Goal: Task Accomplishment & Management: Manage account settings

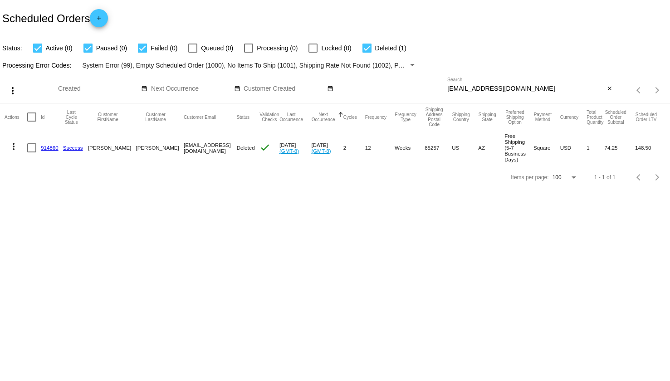
click at [496, 84] on div "[EMAIL_ADDRESS][DOMAIN_NAME] Search" at bounding box center [527, 87] width 158 height 18
click at [499, 95] on div at bounding box center [531, 95] width 167 height 0
click at [499, 93] on div "[EMAIL_ADDRESS][DOMAIN_NAME] Search" at bounding box center [527, 87] width 158 height 18
click at [499, 92] on input "[EMAIL_ADDRESS][DOMAIN_NAME]" at bounding box center [527, 88] width 158 height 7
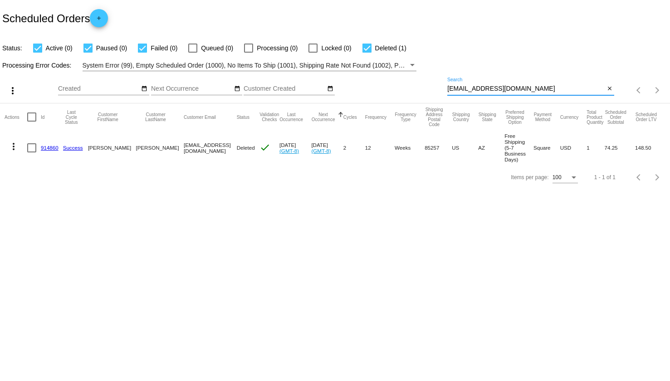
click at [499, 92] on input "[EMAIL_ADDRESS][DOMAIN_NAME]" at bounding box center [527, 88] width 158 height 7
paste input "ck2000"
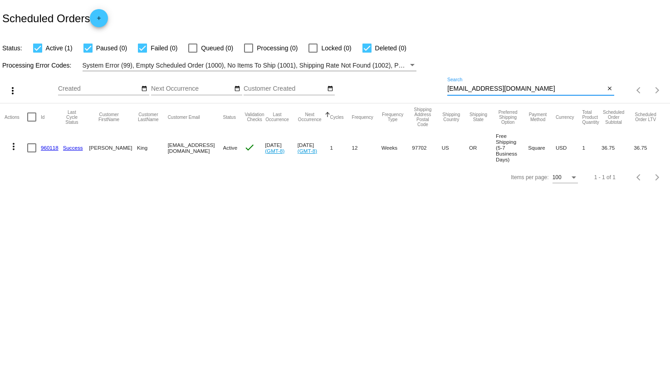
click at [467, 87] on input "[EMAIL_ADDRESS][DOMAIN_NAME]" at bounding box center [527, 88] width 158 height 7
click at [12, 148] on mat-icon "more_vert" at bounding box center [13, 146] width 11 height 11
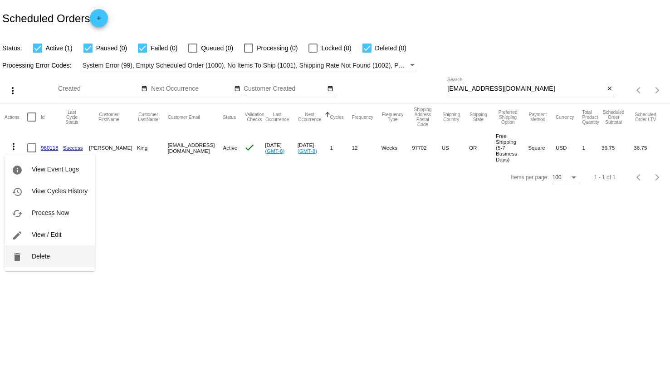
click at [46, 258] on span "Delete" at bounding box center [41, 256] width 18 height 7
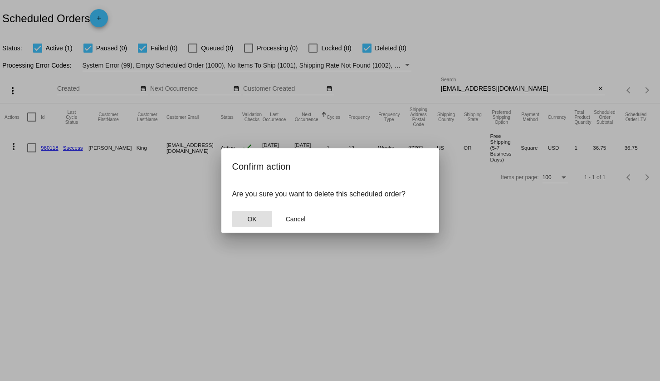
click at [260, 217] on button "OK" at bounding box center [252, 219] width 40 height 16
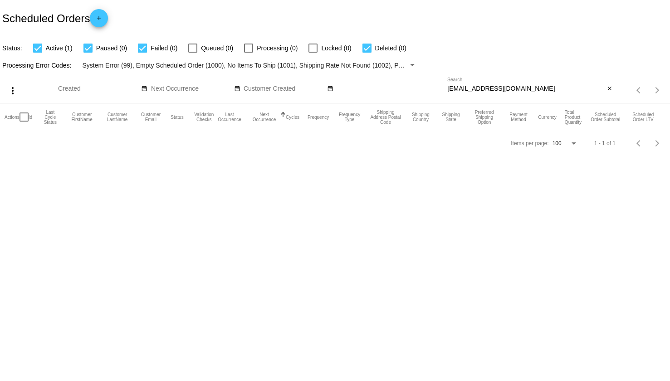
click at [487, 89] on input "[EMAIL_ADDRESS][DOMAIN_NAME]" at bounding box center [527, 88] width 158 height 7
paste input "[PERSON_NAME]"
click at [487, 89] on input "[PERSON_NAME]" at bounding box center [527, 88] width 158 height 7
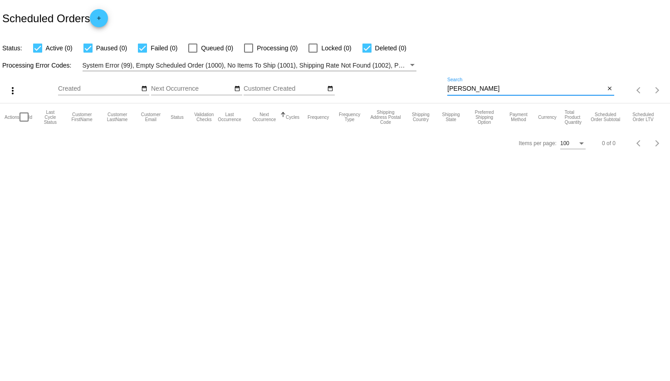
click at [487, 89] on input "[PERSON_NAME]" at bounding box center [527, 88] width 158 height 7
type input "[PERSON_NAME]"
click at [470, 92] on input "[PERSON_NAME]" at bounding box center [527, 88] width 158 height 7
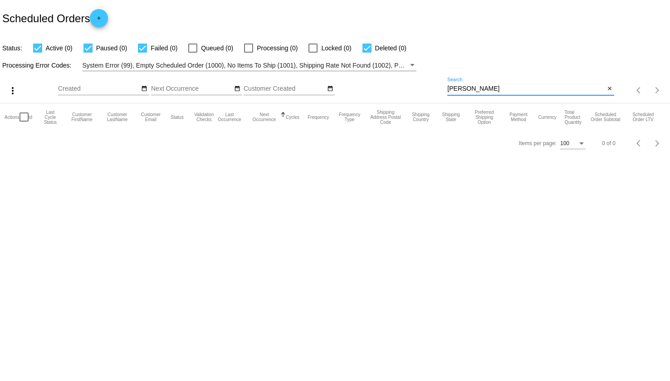
click at [470, 92] on input "[PERSON_NAME]" at bounding box center [527, 88] width 158 height 7
paste input "sherylscali@gmail.com"
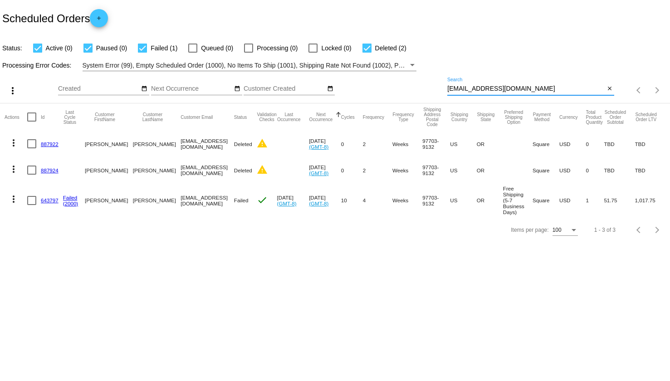
type input "sherylscali@gmail.com"
click at [15, 202] on mat-icon "more_vert" at bounding box center [13, 199] width 11 height 11
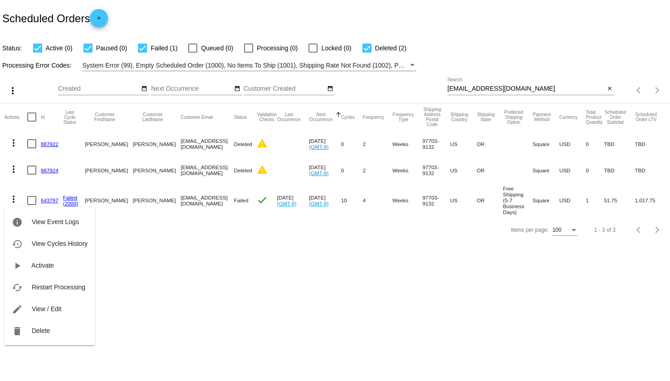
click at [254, 276] on div at bounding box center [335, 190] width 670 height 381
click at [47, 198] on link "643797" at bounding box center [50, 200] width 18 height 6
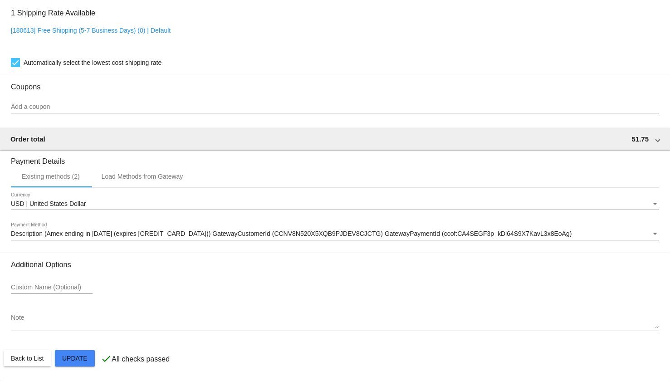
scroll to position [753, 0]
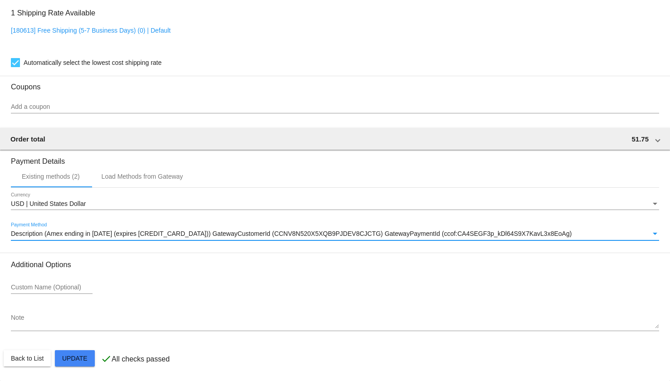
click at [251, 230] on span "Description (Amex ending in 1001 (expires 06/30)) GatewayCustomerId (CCNV8N520X…" at bounding box center [291, 233] width 561 height 7
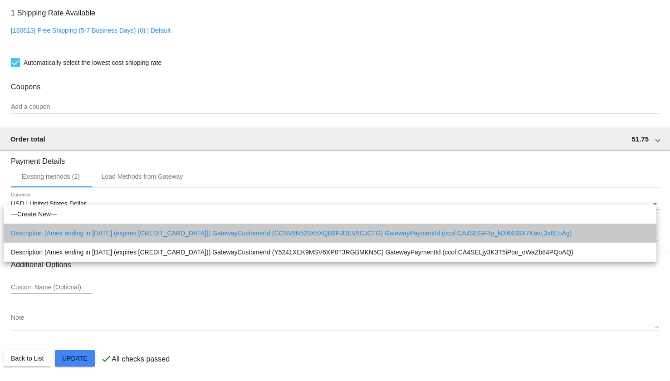
click at [252, 235] on span "Description (Amex ending in 1001 (expires 06/30)) GatewayCustomerId (CCNV8N520X…" at bounding box center [330, 233] width 639 height 19
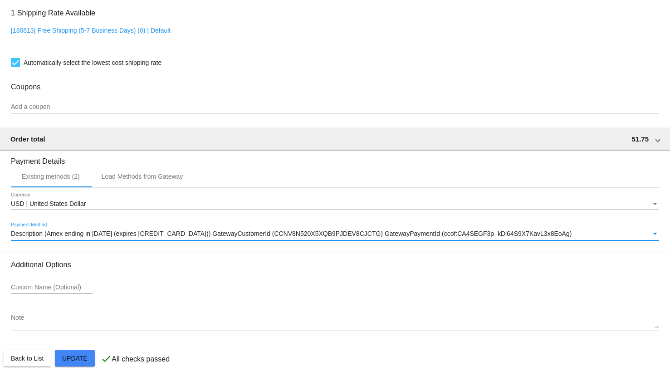
click at [579, 228] on div "Description (Amex ending in 1001 (expires 06/30)) GatewayCustomerId (CCNV8N520X…" at bounding box center [335, 232] width 649 height 18
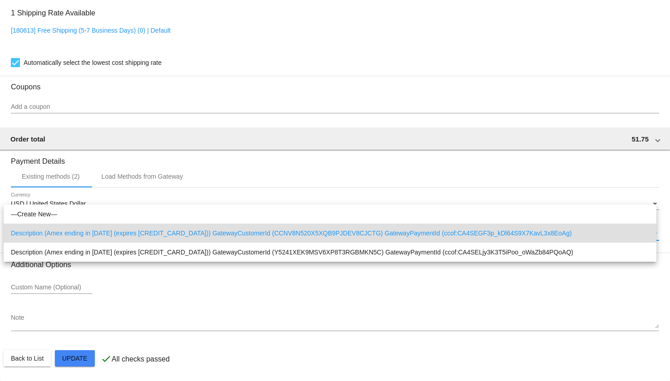
click at [375, 325] on div at bounding box center [335, 190] width 670 height 381
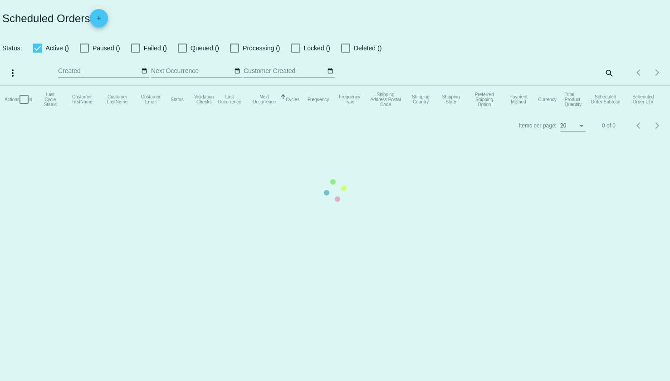
checkbox input "true"
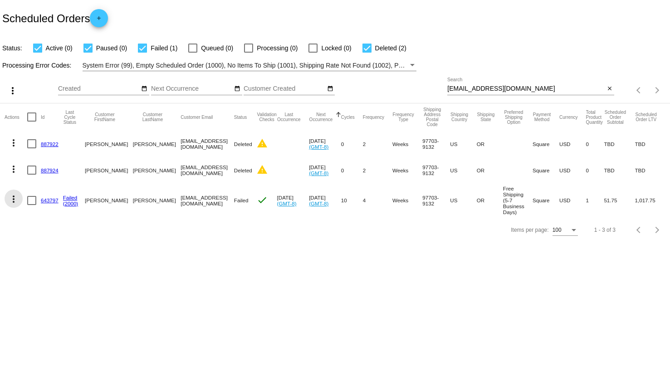
click at [14, 201] on mat-icon "more_vert" at bounding box center [13, 199] width 11 height 11
click at [12, 192] on div "info View Event Logs history View Cycles History play_arrow Activate cached Res…" at bounding box center [50, 267] width 90 height 155
click at [13, 198] on div "info View Event Logs history View Cycles History play_arrow Activate cached Res…" at bounding box center [50, 267] width 90 height 155
click at [286, 283] on div at bounding box center [335, 190] width 670 height 381
click at [16, 197] on mat-icon "more_vert" at bounding box center [13, 199] width 11 height 11
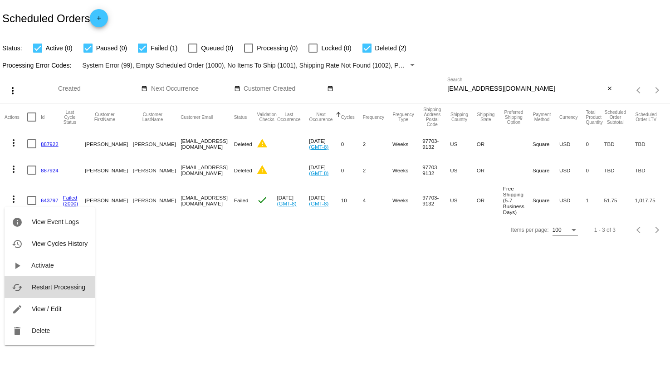
click at [46, 283] on button "cached Restart Processing" at bounding box center [50, 287] width 90 height 22
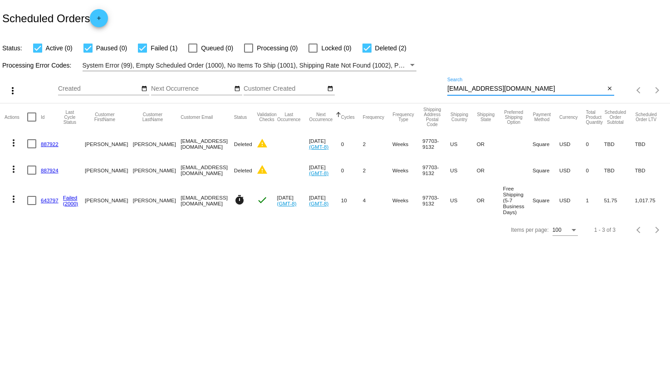
click at [481, 91] on input "sherylscali@gmail.com" at bounding box center [527, 88] width 158 height 7
paste input "1014897"
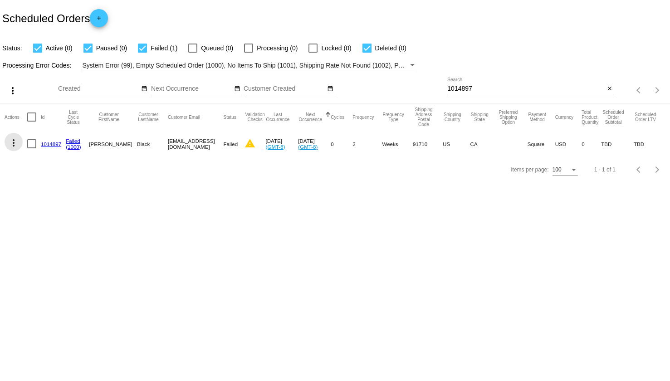
click at [11, 145] on mat-icon "more_vert" at bounding box center [13, 143] width 11 height 11
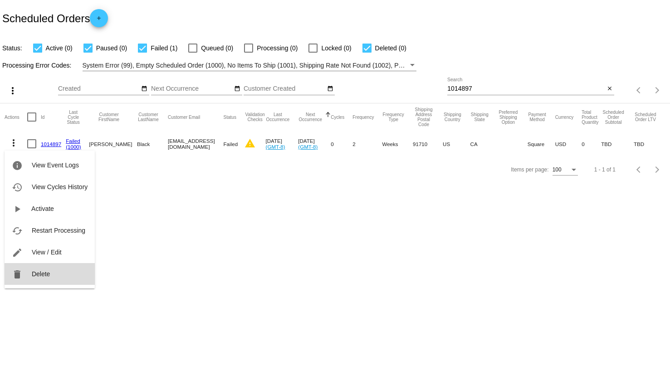
click at [61, 277] on button "delete Delete" at bounding box center [50, 274] width 90 height 22
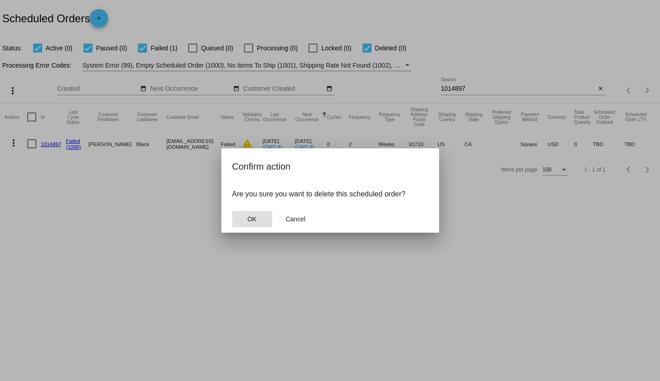
click at [256, 223] on button "OK" at bounding box center [252, 219] width 40 height 16
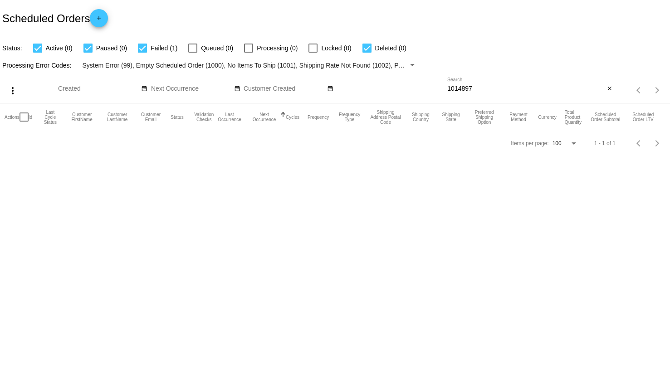
click at [470, 84] on div "1014897 Search" at bounding box center [527, 87] width 158 height 18
click at [469, 85] on input "1014897" at bounding box center [527, 88] width 158 height 7
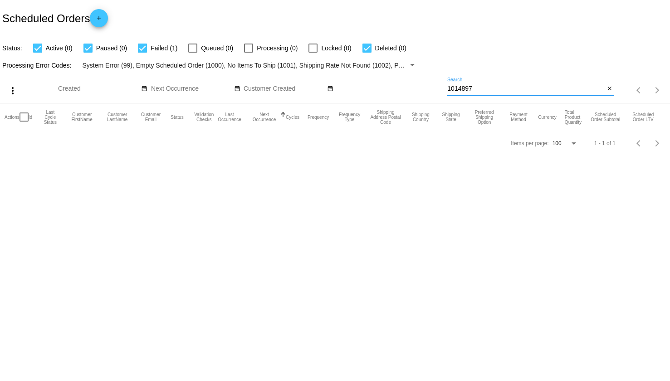
paste input
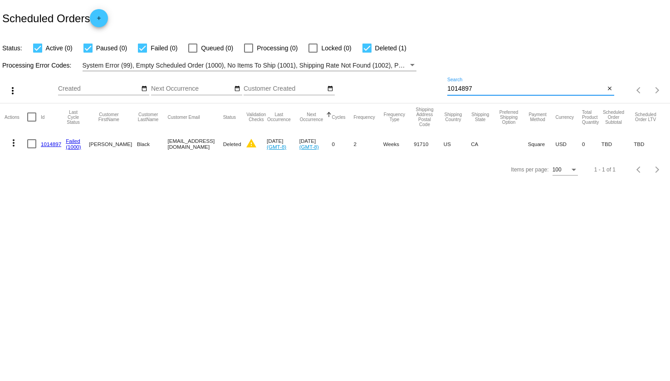
click at [457, 91] on input "1014897" at bounding box center [527, 88] width 158 height 7
paste input "951835"
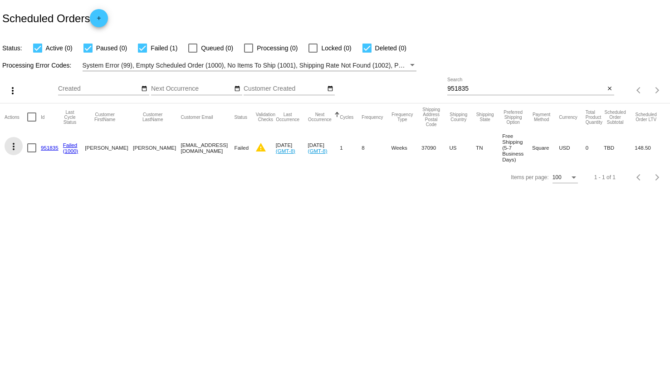
click at [11, 152] on mat-icon "more_vert" at bounding box center [13, 146] width 11 height 11
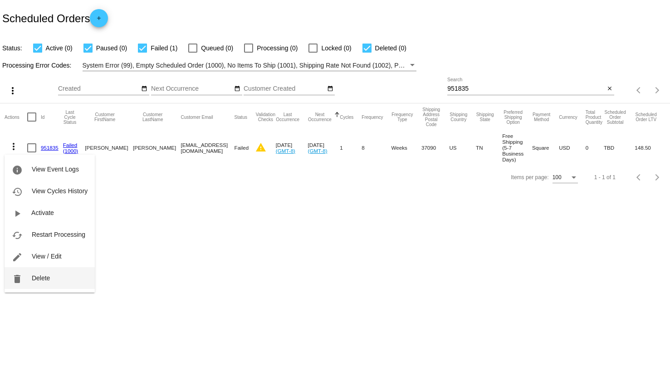
click at [37, 275] on span "Delete" at bounding box center [41, 278] width 18 height 7
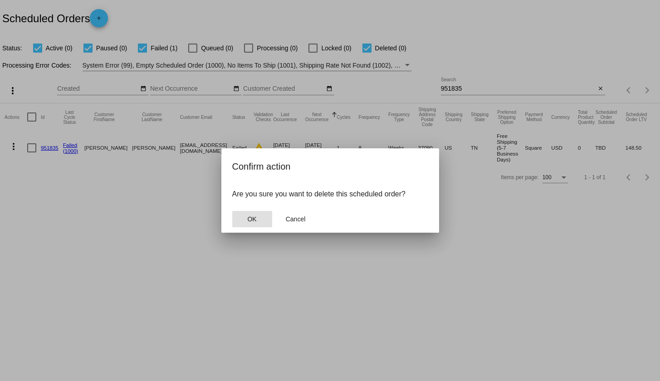
click at [249, 215] on button "OK" at bounding box center [252, 219] width 40 height 16
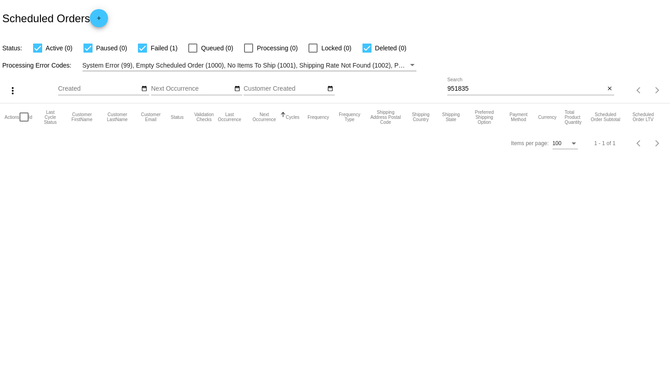
click at [502, 96] on div "951835 Search close" at bounding box center [531, 91] width 167 height 26
click at [506, 90] on input "951835" at bounding box center [527, 88] width 158 height 7
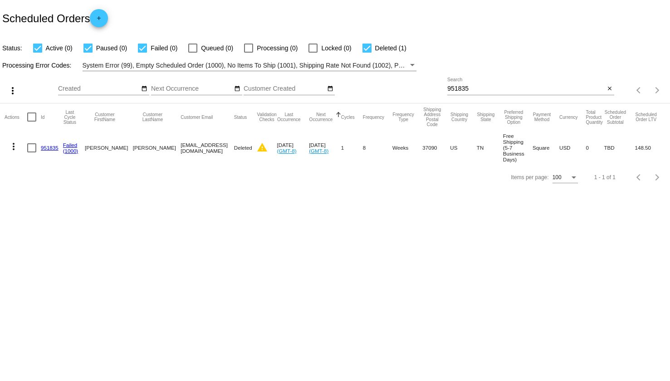
click at [463, 88] on input "951835" at bounding box center [527, 88] width 158 height 7
paste input "1014894"
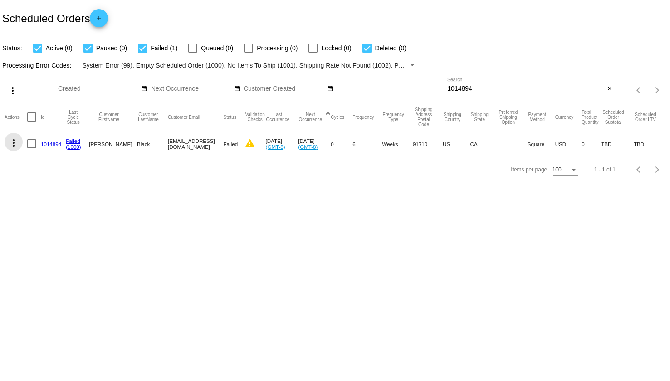
click at [13, 143] on mat-icon "more_vert" at bounding box center [13, 143] width 11 height 11
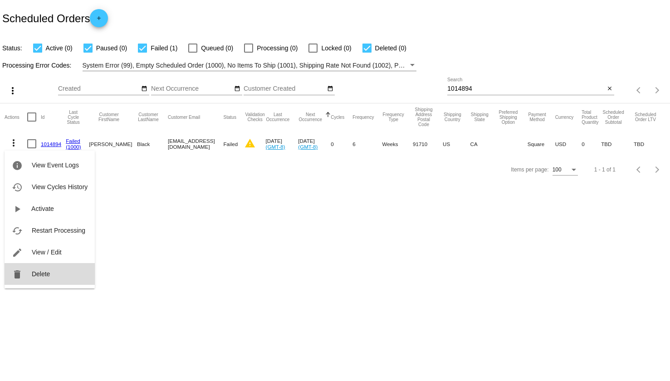
click at [39, 271] on span "Delete" at bounding box center [41, 274] width 18 height 7
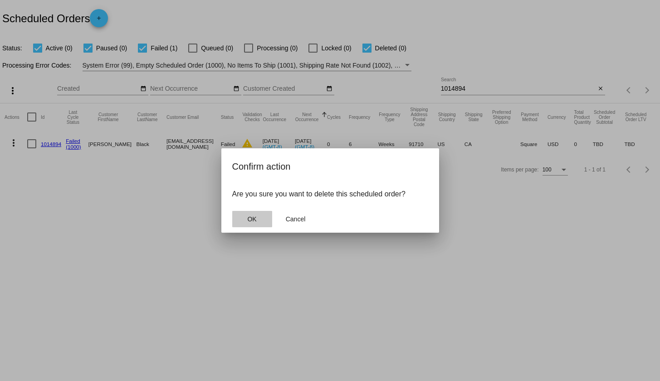
click at [251, 220] on span "OK" at bounding box center [251, 219] width 9 height 7
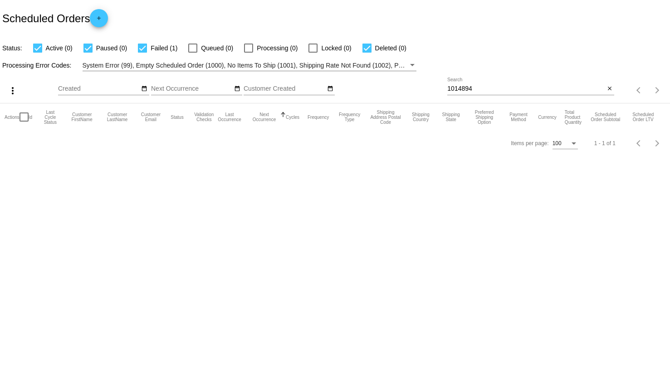
click at [457, 97] on div "1014894 Search close" at bounding box center [531, 91] width 167 height 26
click at [459, 92] on input "1014894" at bounding box center [527, 88] width 158 height 7
paste input
type input "1014894"
